Goal: Task Accomplishment & Management: Use online tool/utility

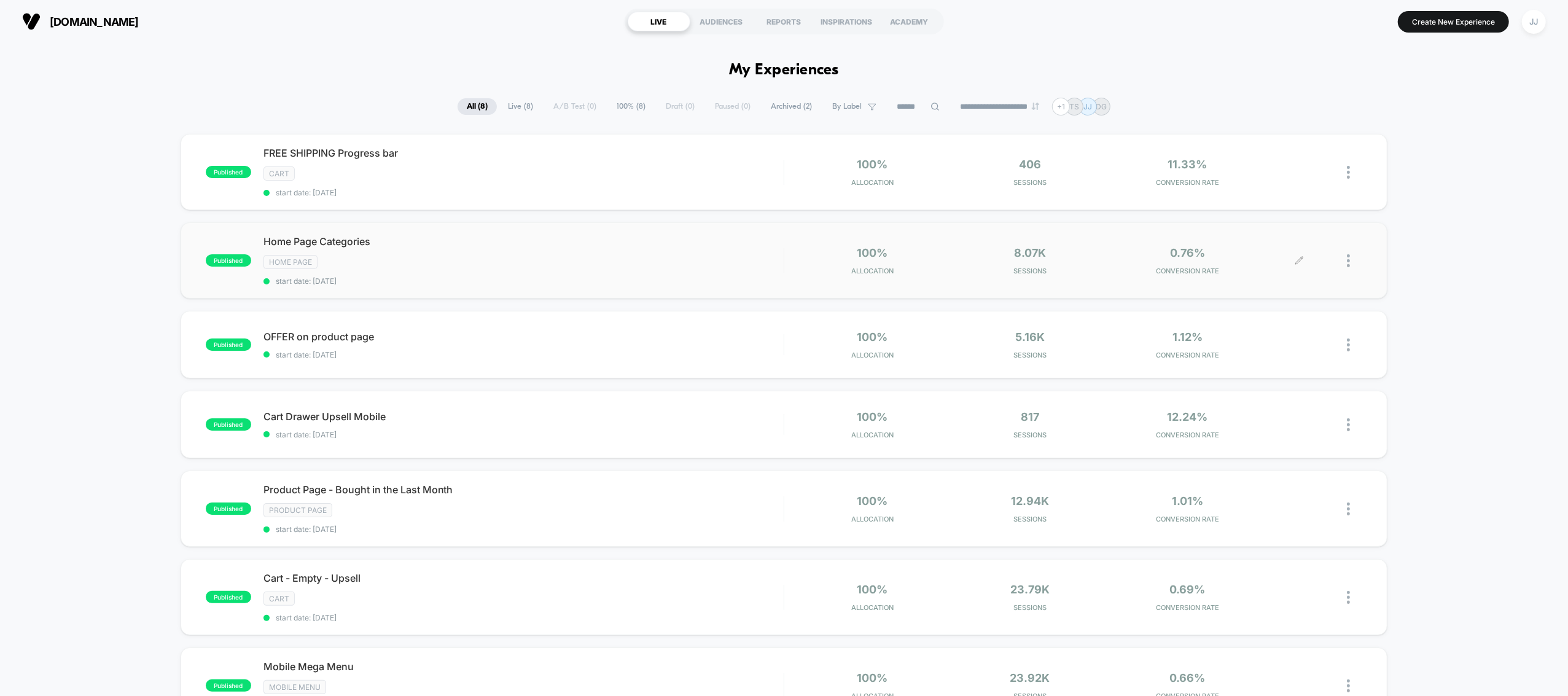
click at [1344, 258] on div at bounding box center [1331, 260] width 63 height 29
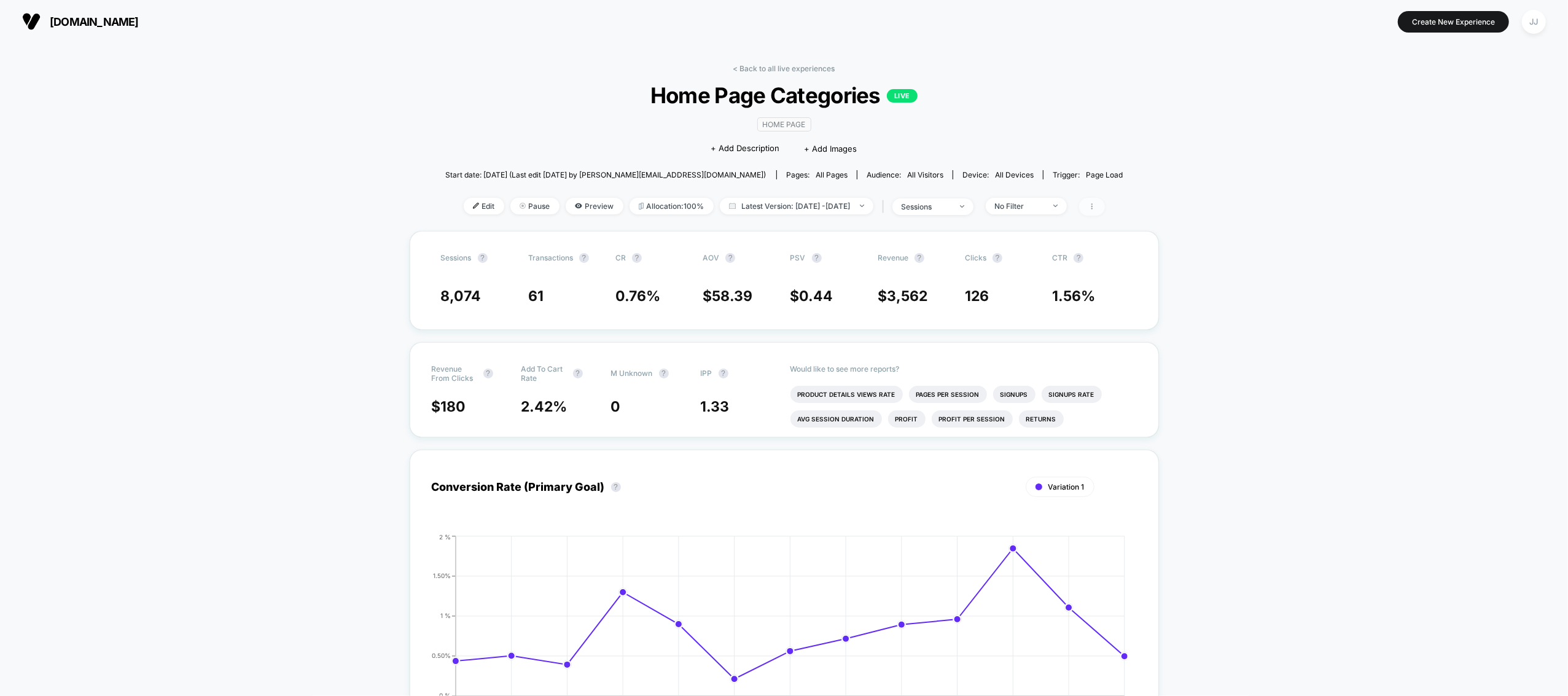
click at [1105, 204] on span at bounding box center [1092, 206] width 26 height 18
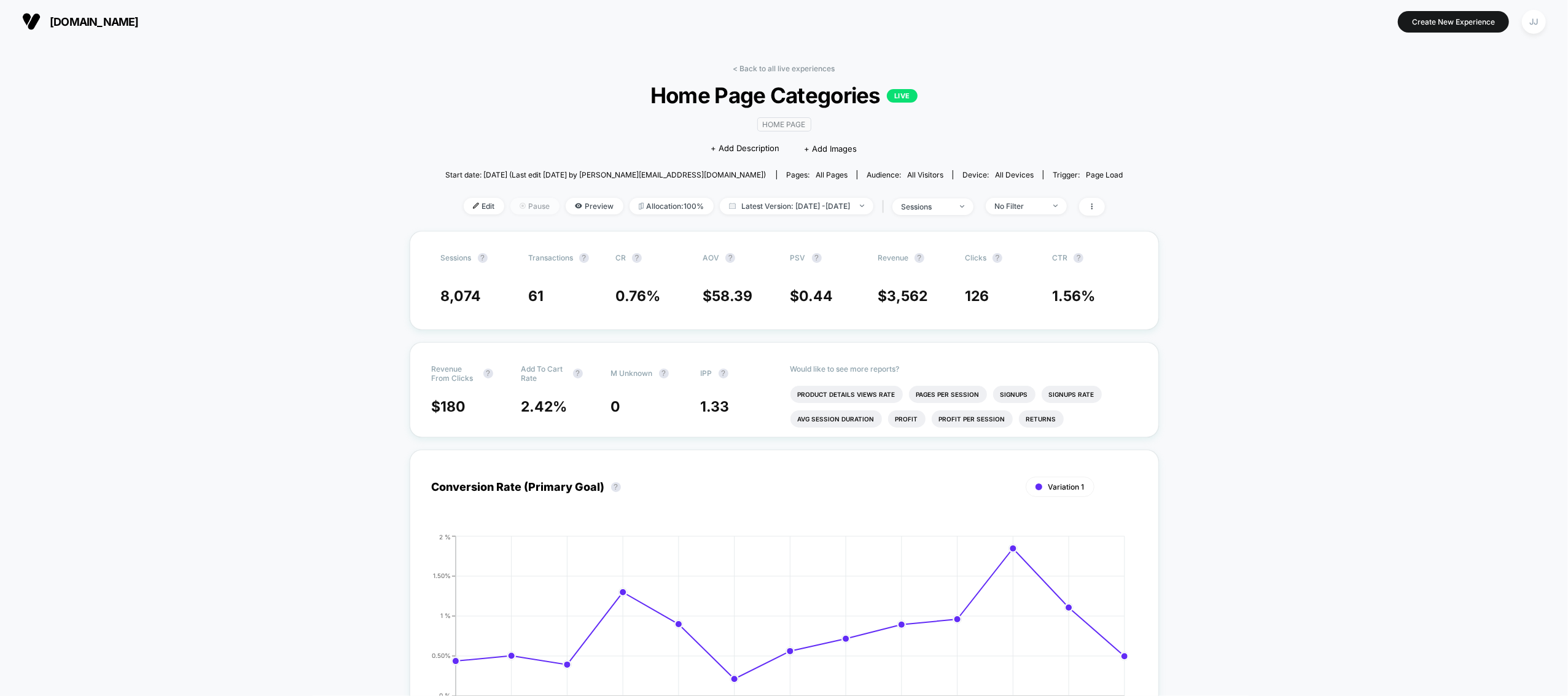
click at [516, 204] on span "Pause" at bounding box center [535, 206] width 49 height 17
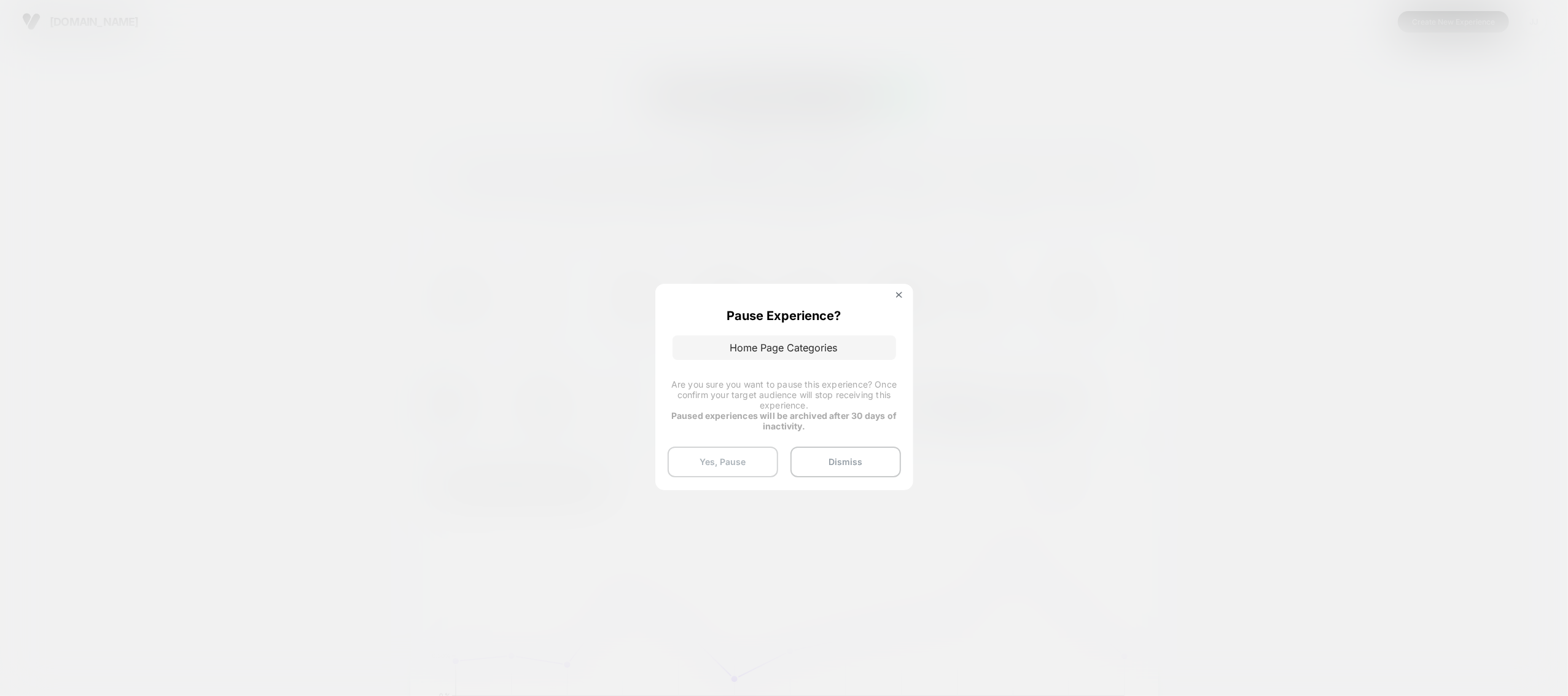
click at [738, 462] on button "Yes, Pause" at bounding box center [723, 462] width 110 height 31
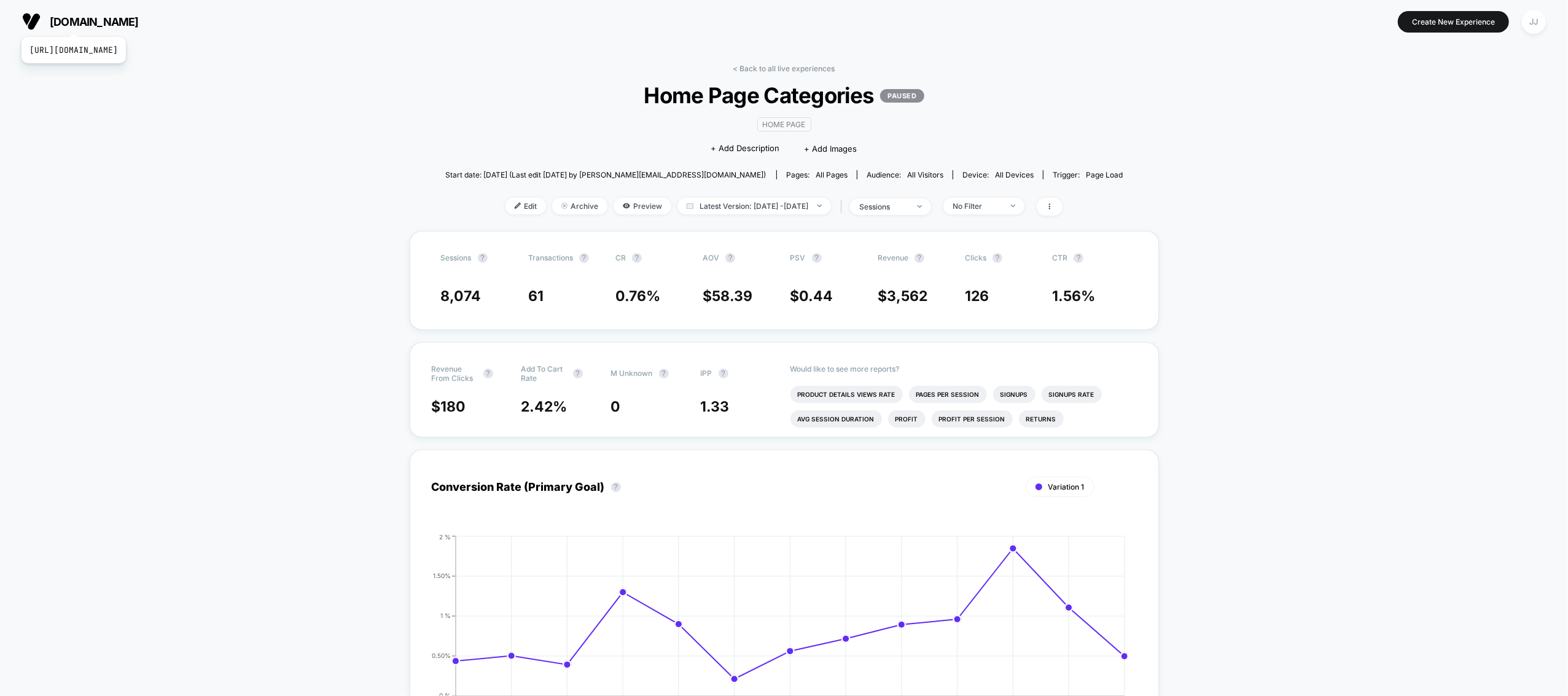
click at [99, 21] on span "[DOMAIN_NAME]" at bounding box center [94, 21] width 89 height 13
